Goal: Task Accomplishment & Management: Manage account settings

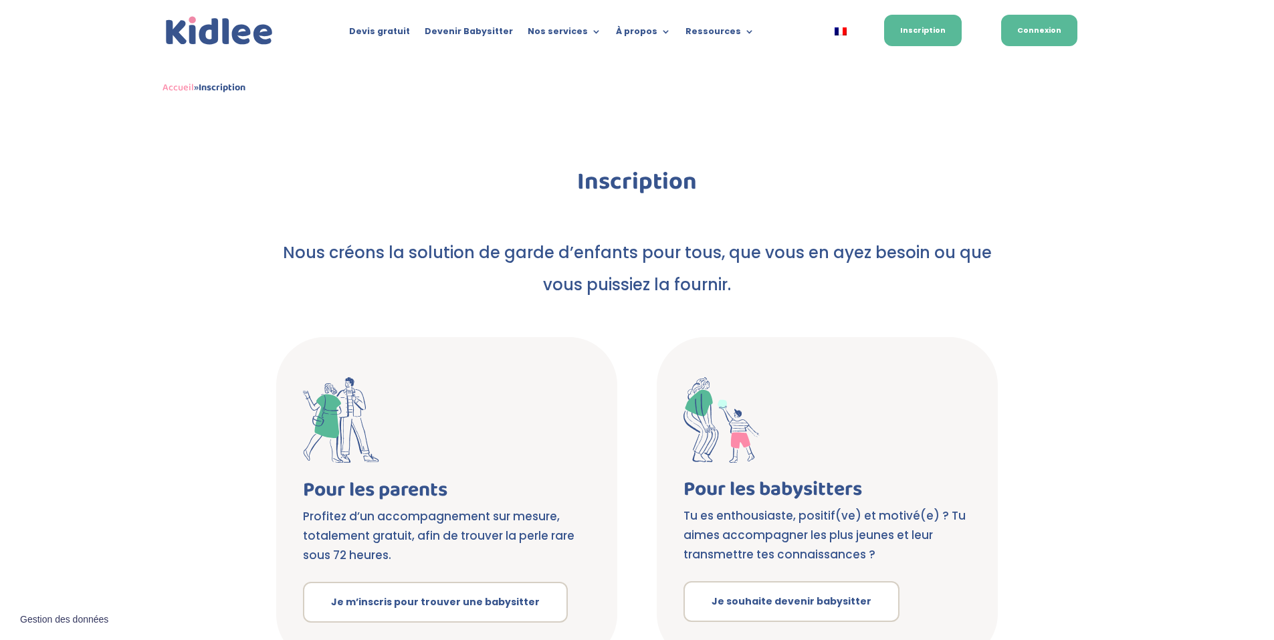
drag, startPoint x: 0, startPoint y: 0, endPoint x: 1065, endPoint y: 35, distance: 1065.7
click at [1065, 35] on link "Connexion" at bounding box center [1040, 30] width 76 height 31
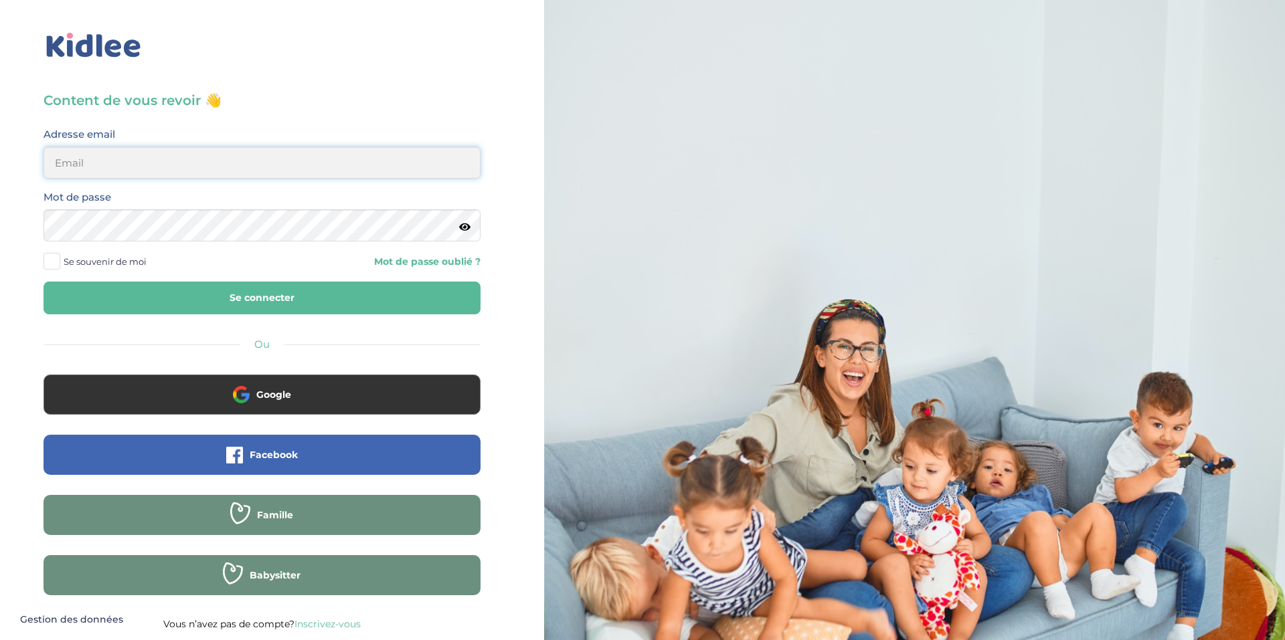
click at [217, 163] on input "email" at bounding box center [261, 163] width 437 height 32
type input "murielcharles76@yahoo.fr"
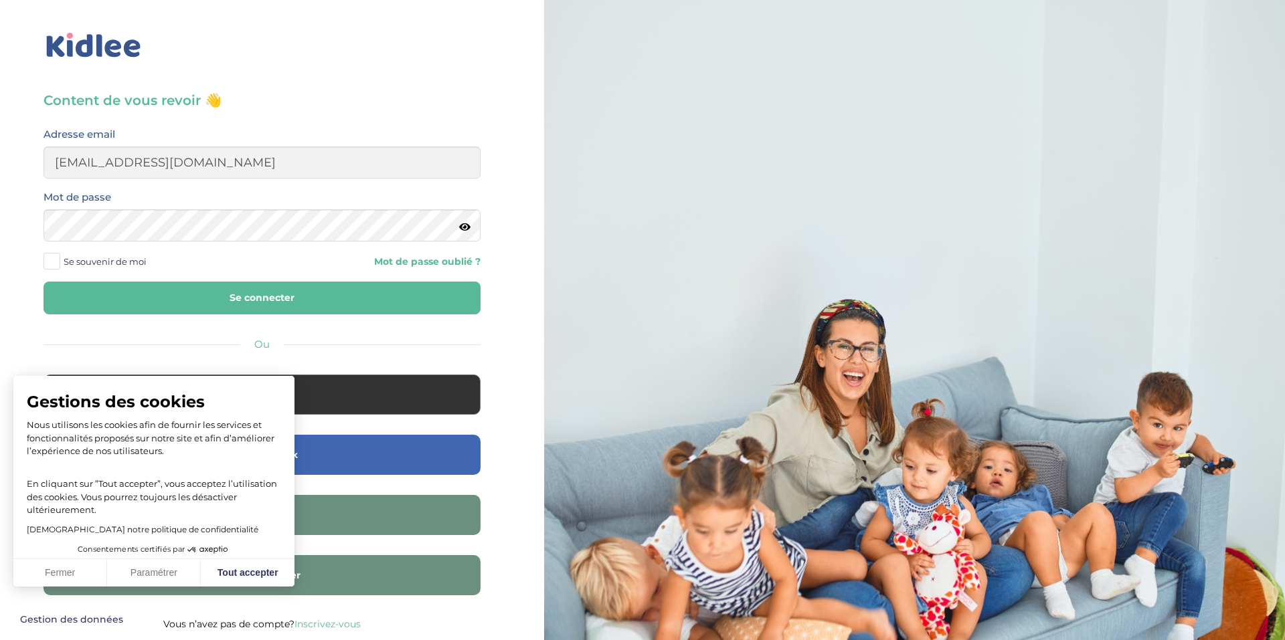
click at [224, 290] on button "Se connecter" at bounding box center [261, 298] width 437 height 33
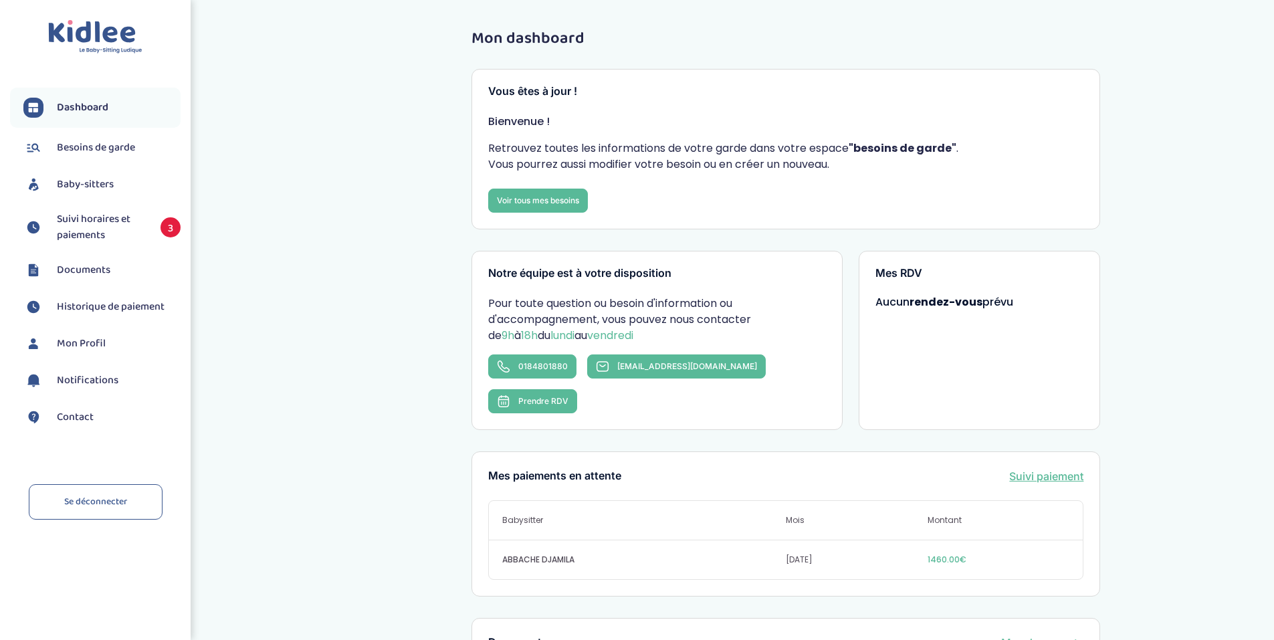
click at [115, 225] on span "Suivi horaires et paiements" at bounding box center [102, 227] width 90 height 32
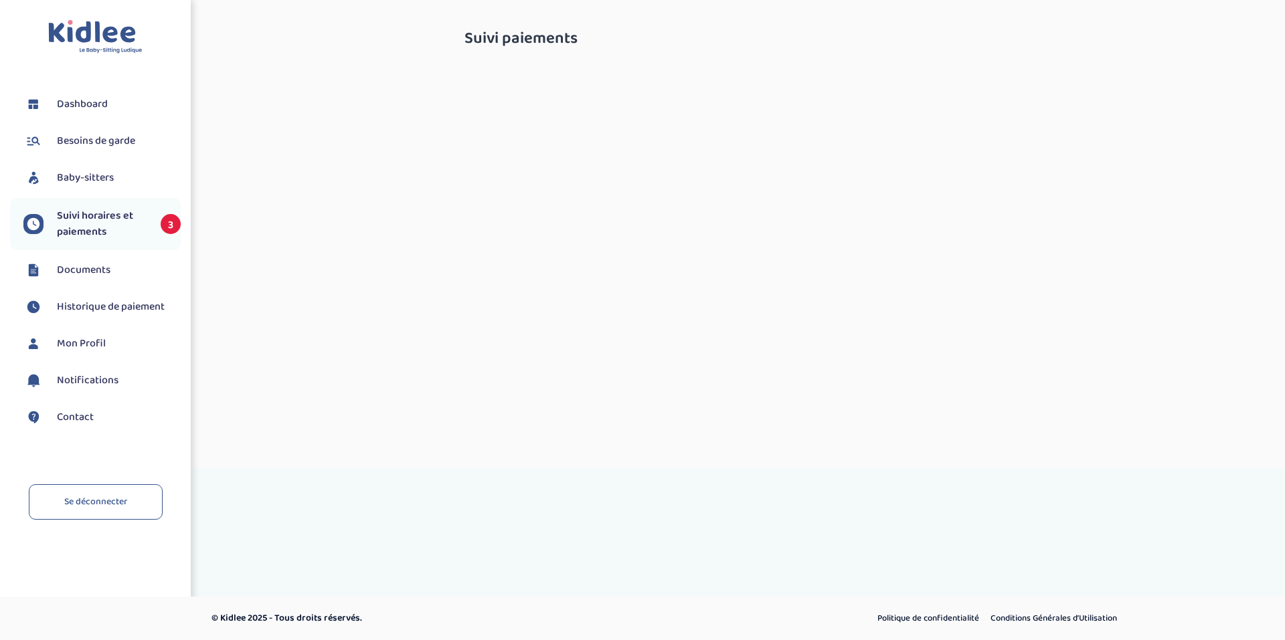
select select "septembre 2025"
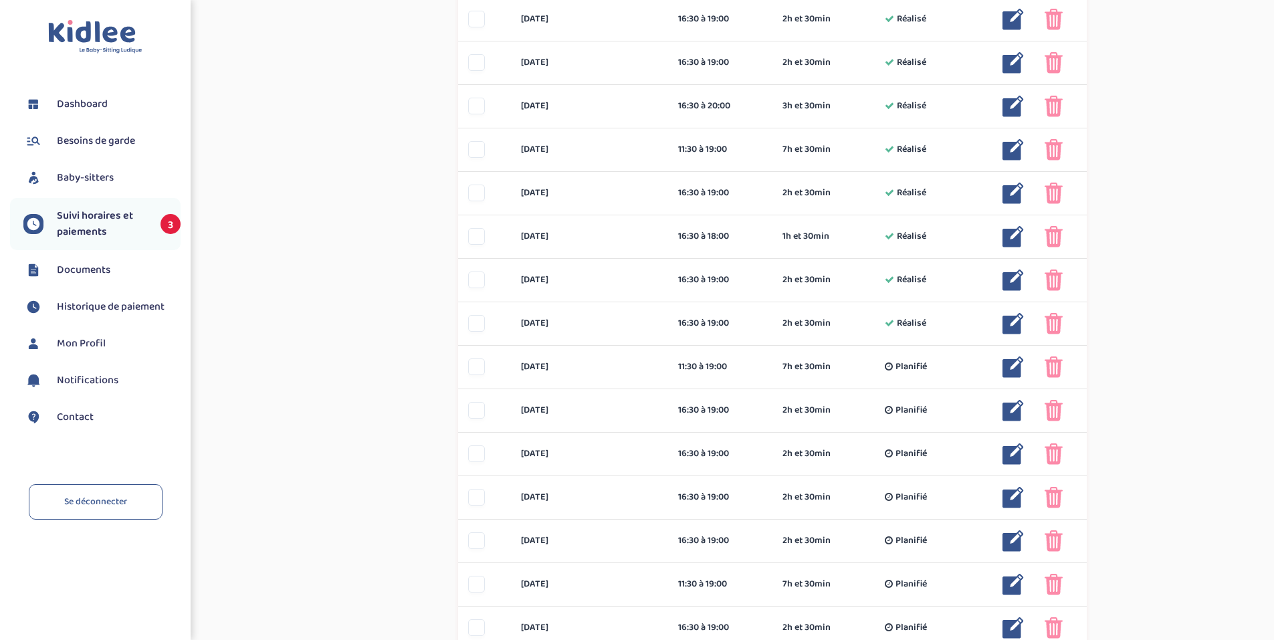
scroll to position [736, 0]
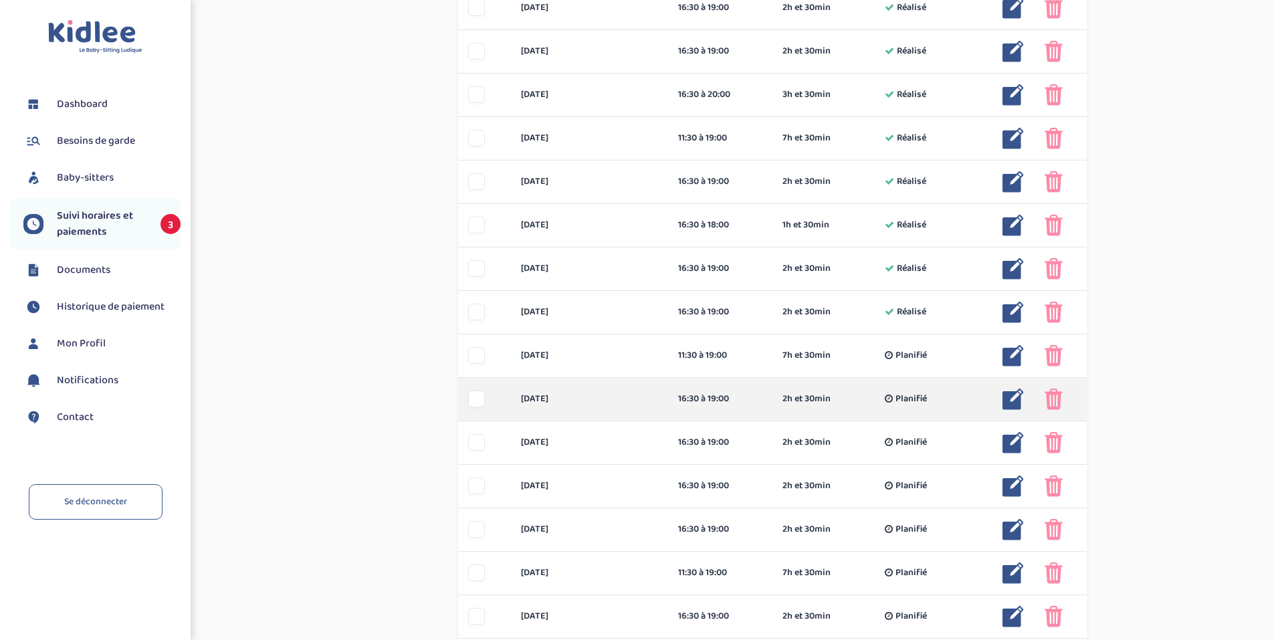
click at [1054, 397] on img at bounding box center [1054, 399] width 18 height 21
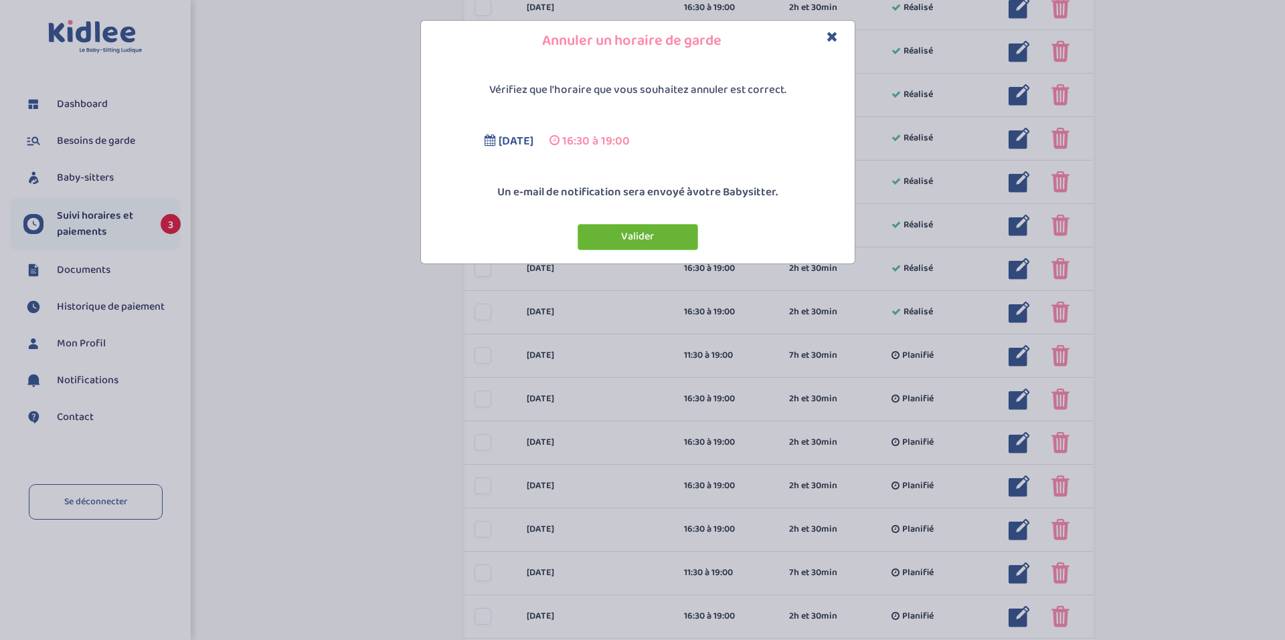
click at [594, 235] on button "Valider" at bounding box center [637, 237] width 120 height 26
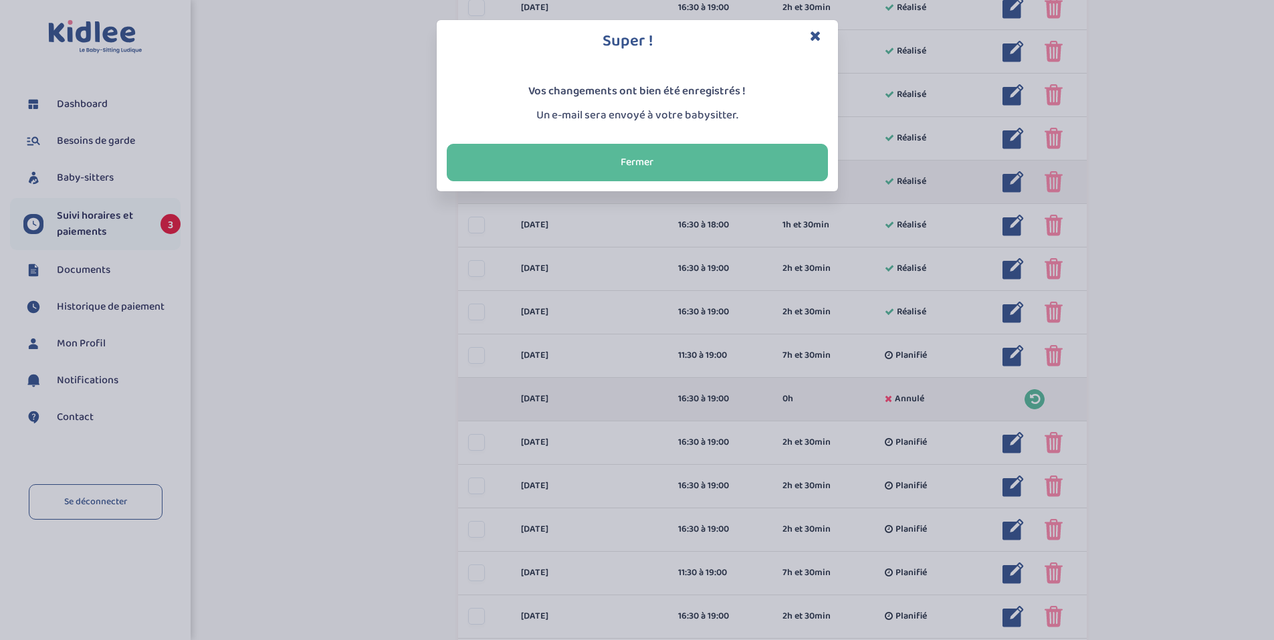
click at [697, 171] on button "Fermer" at bounding box center [637, 162] width 381 height 37
